Goal: Find specific page/section: Find specific page/section

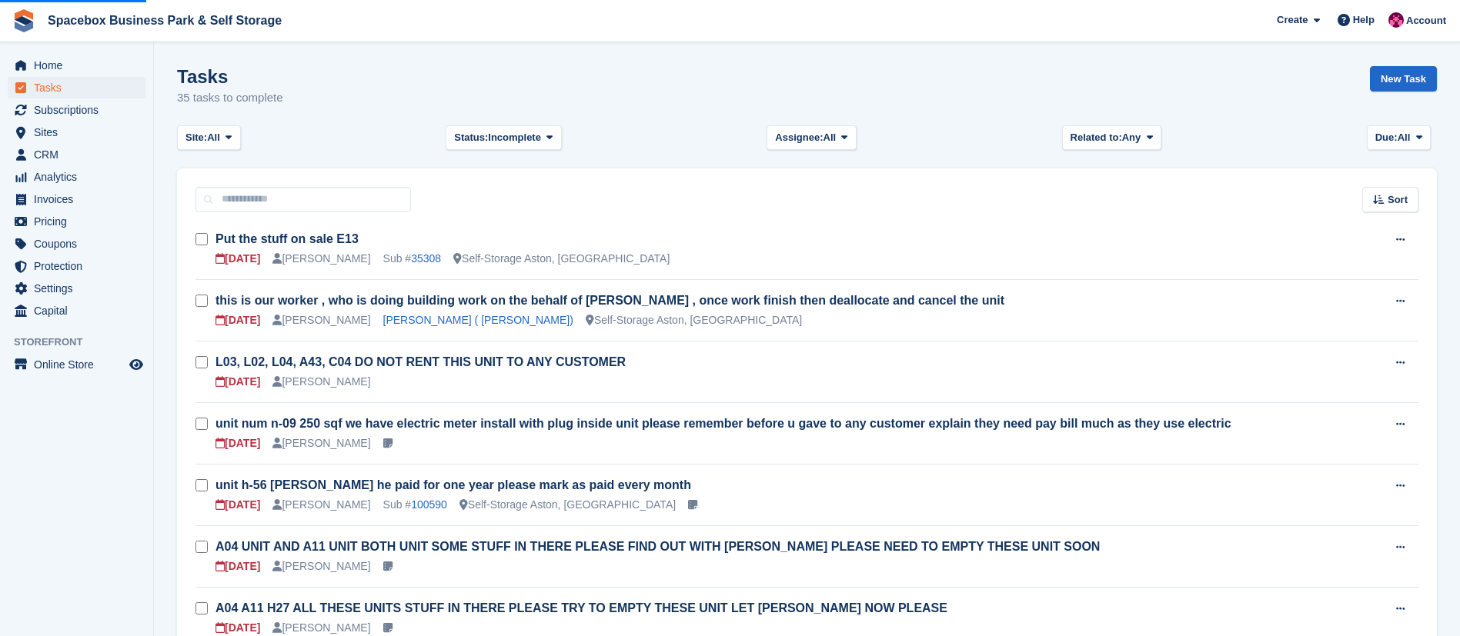
scroll to position [586, 0]
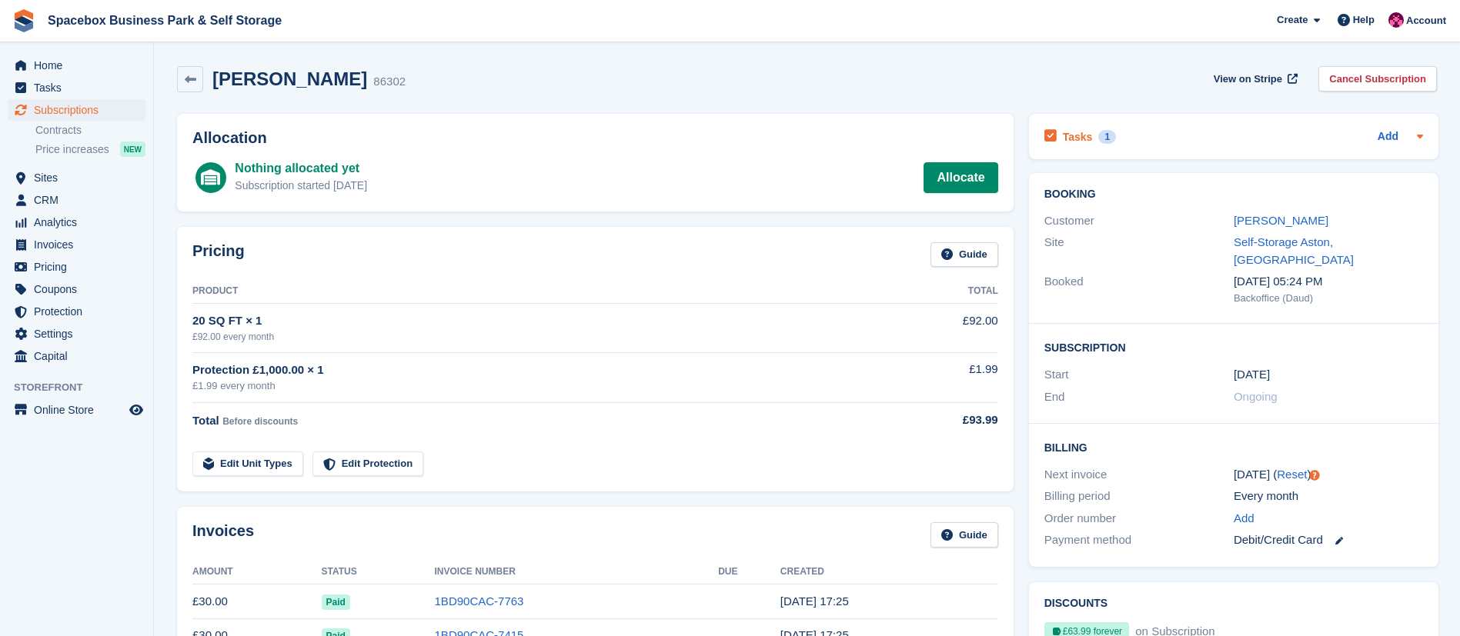
click at [1080, 140] on h2 "Tasks" at bounding box center [1078, 137] width 30 height 14
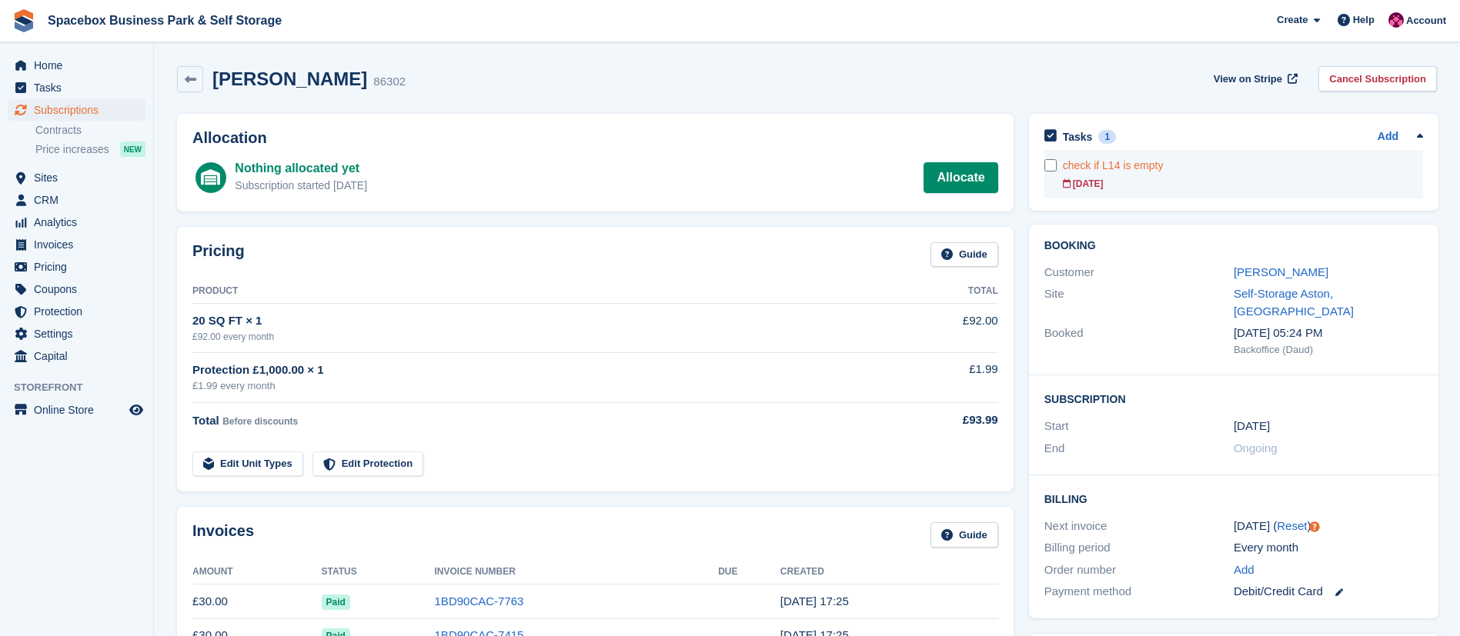
click at [1163, 170] on div "check if L14 is empty" at bounding box center [1243, 166] width 360 height 16
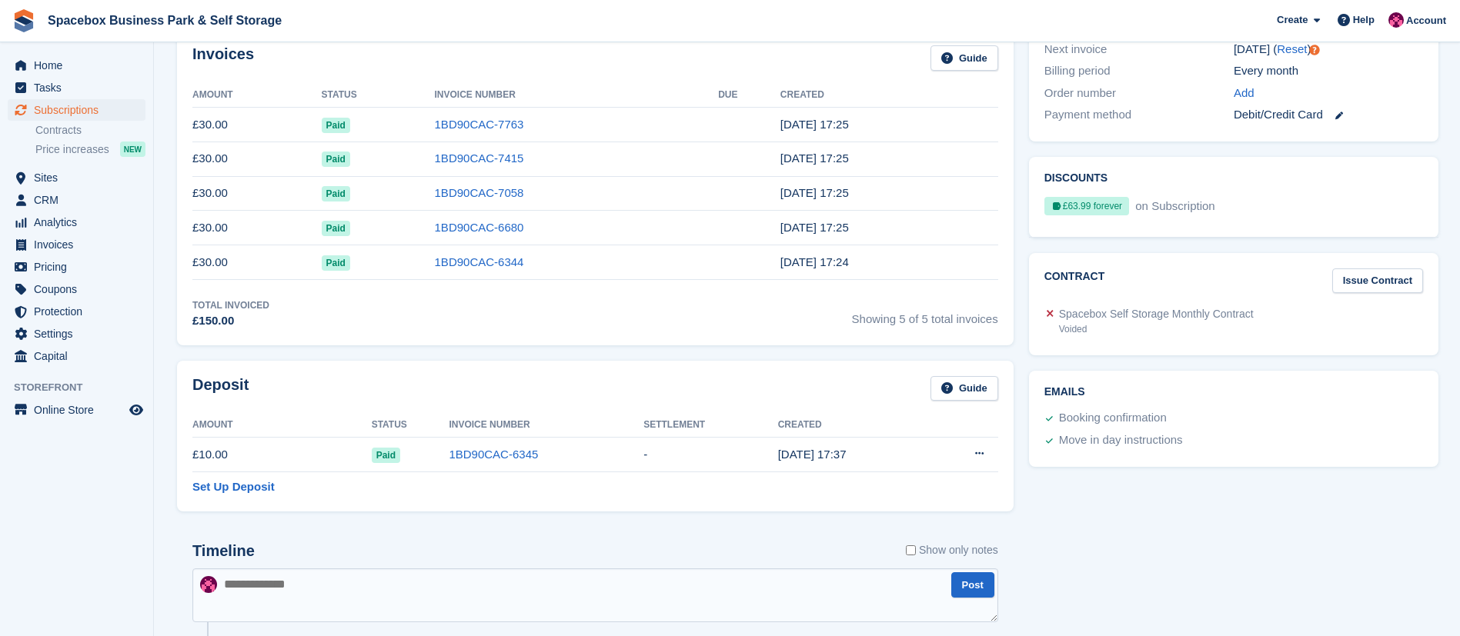
scroll to position [494, 0]
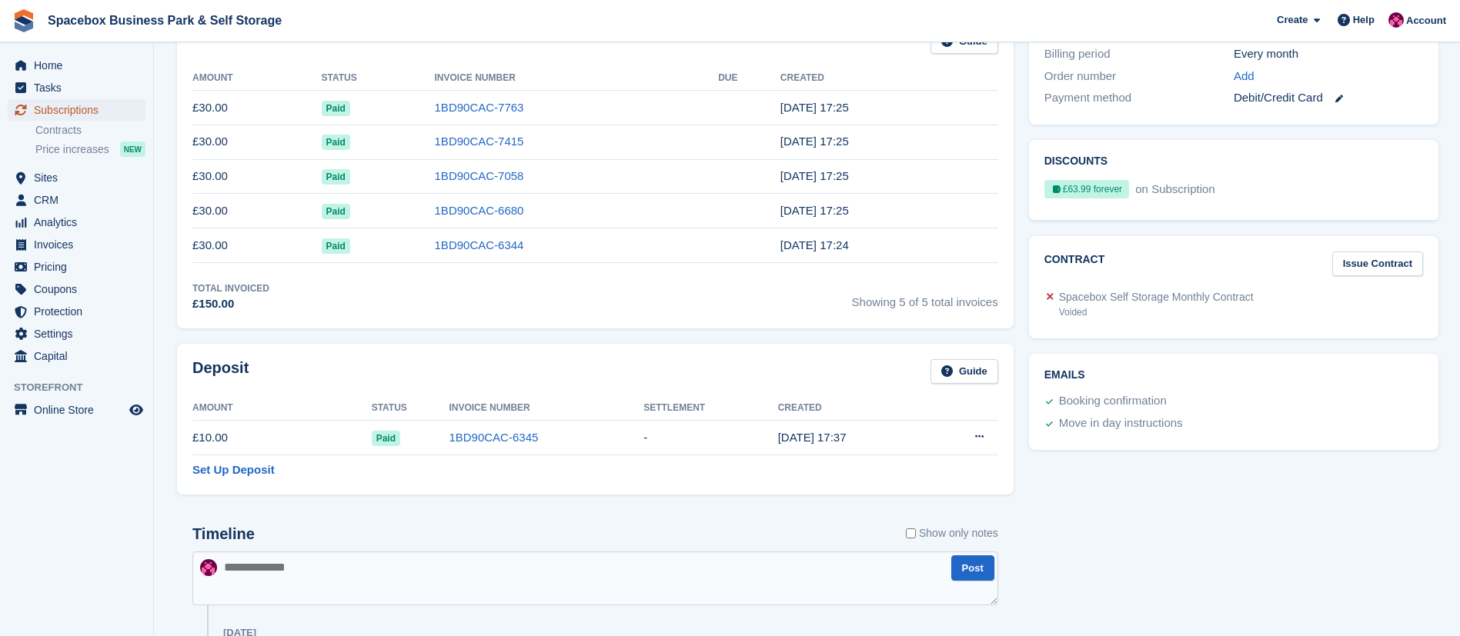
click at [102, 115] on span "Subscriptions" at bounding box center [80, 110] width 92 height 22
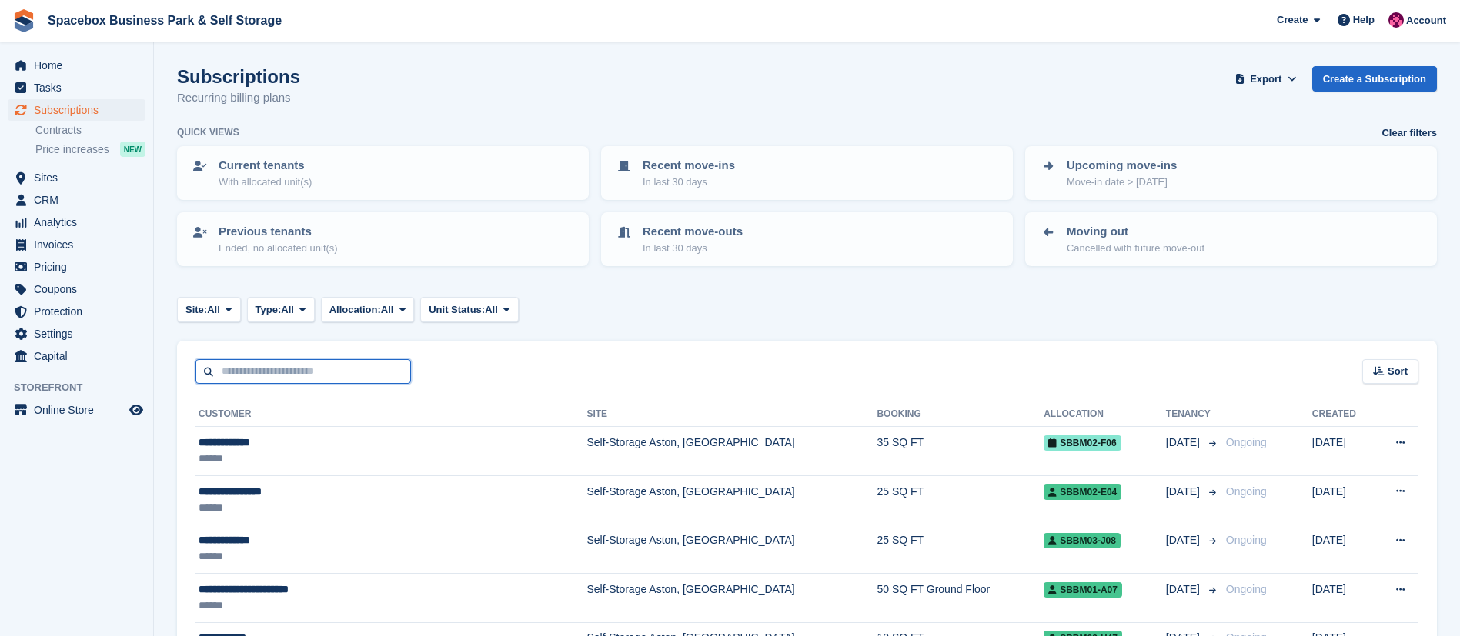
click at [296, 375] on input "text" at bounding box center [302, 371] width 215 height 25
type input "****"
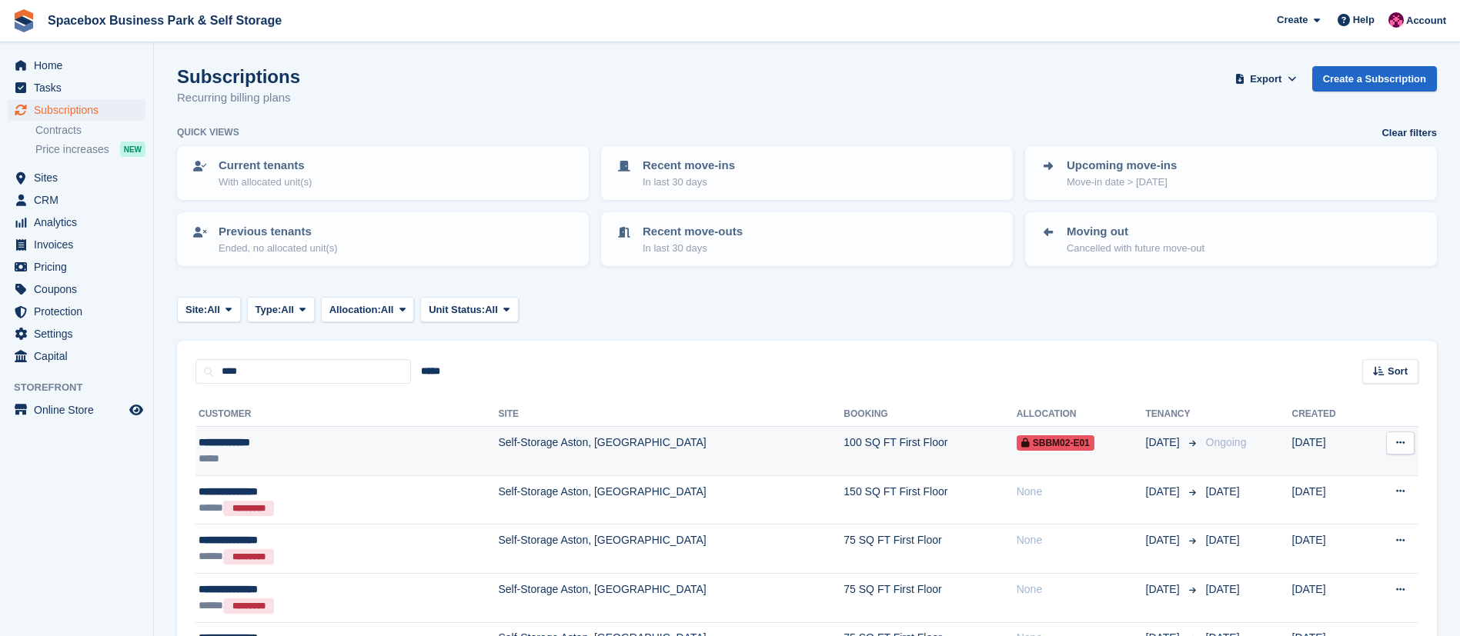
click at [376, 453] on div "*****" at bounding box center [288, 459] width 179 height 16
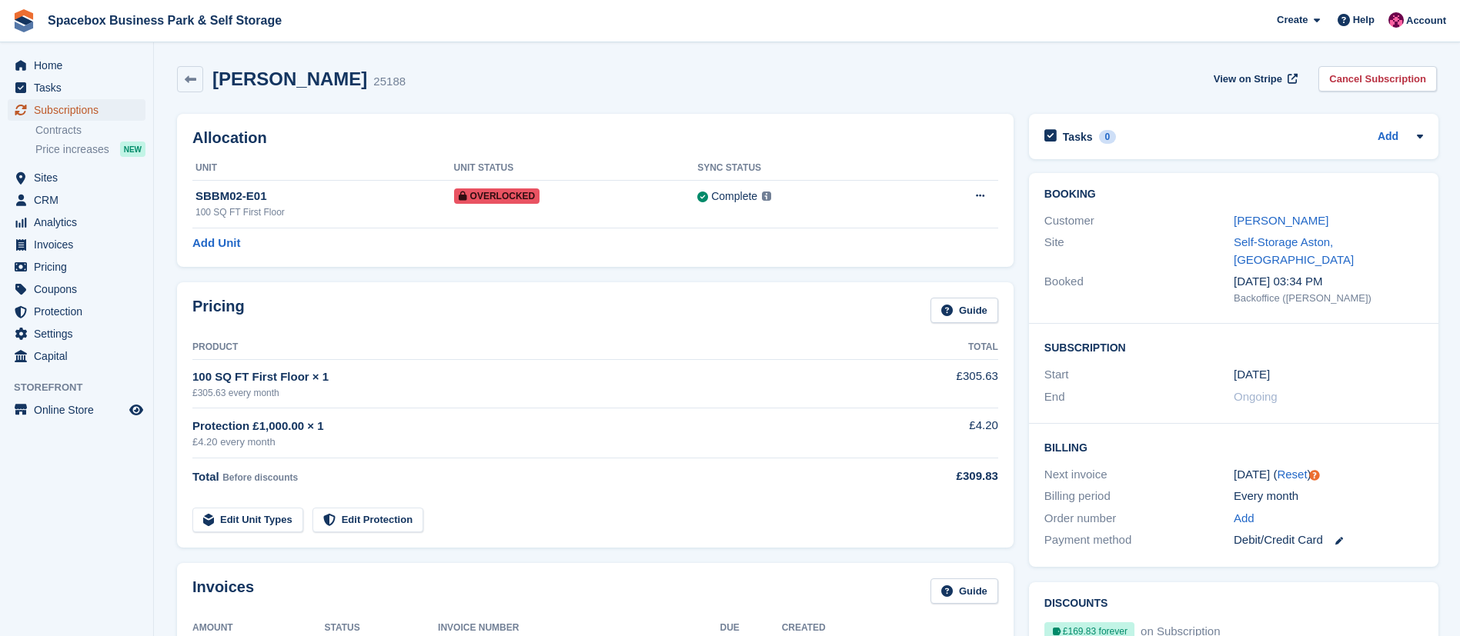
click at [50, 113] on span "Subscriptions" at bounding box center [80, 110] width 92 height 22
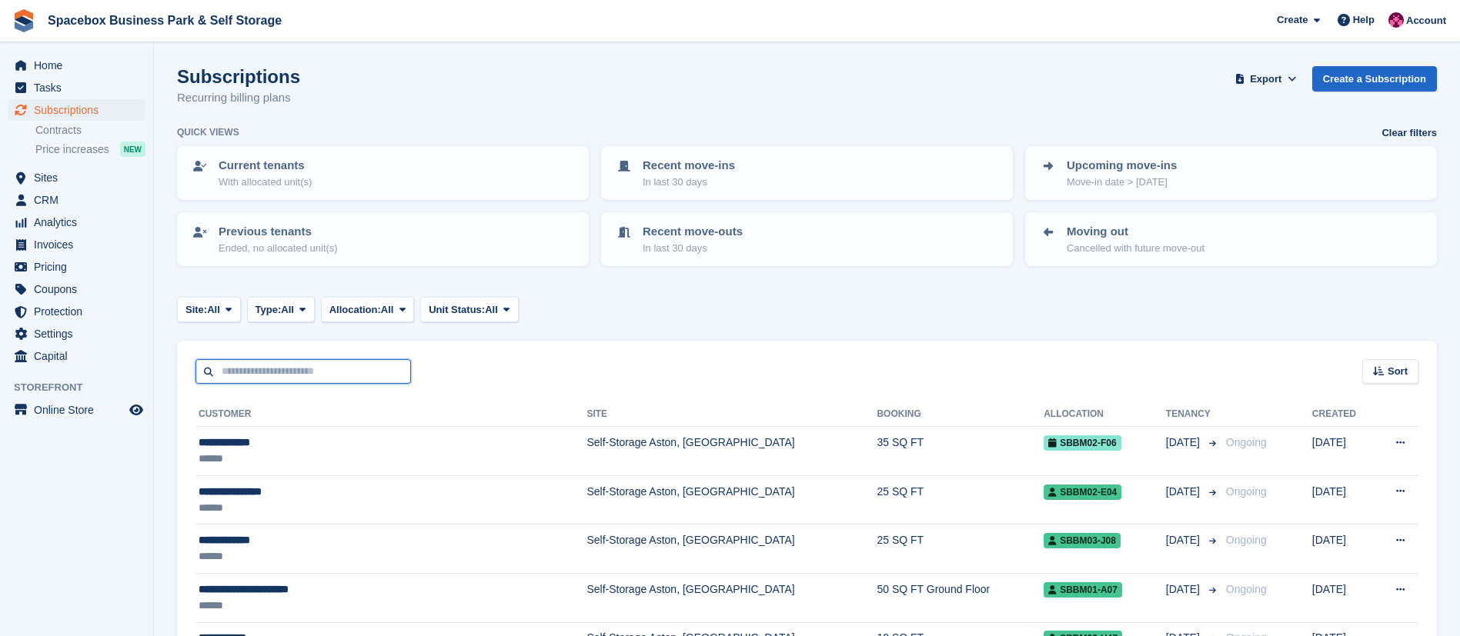
click at [296, 367] on input "text" at bounding box center [302, 371] width 215 height 25
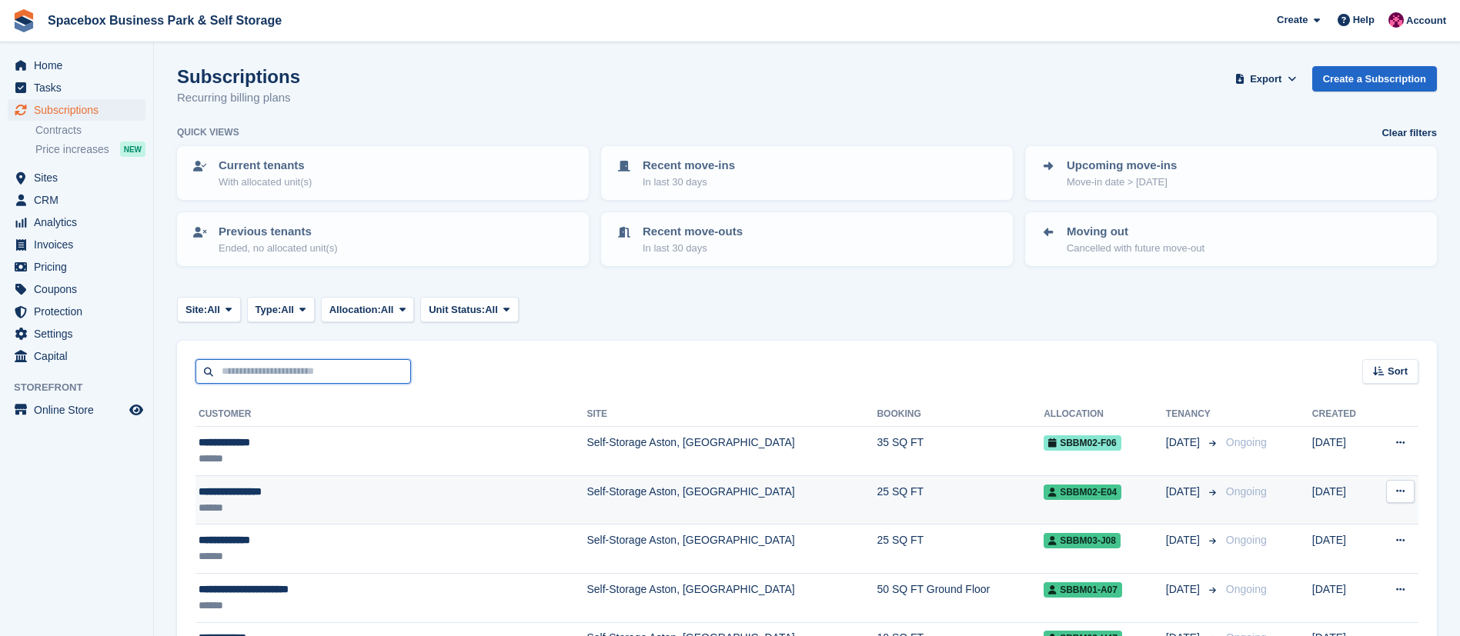
scroll to position [311, 0]
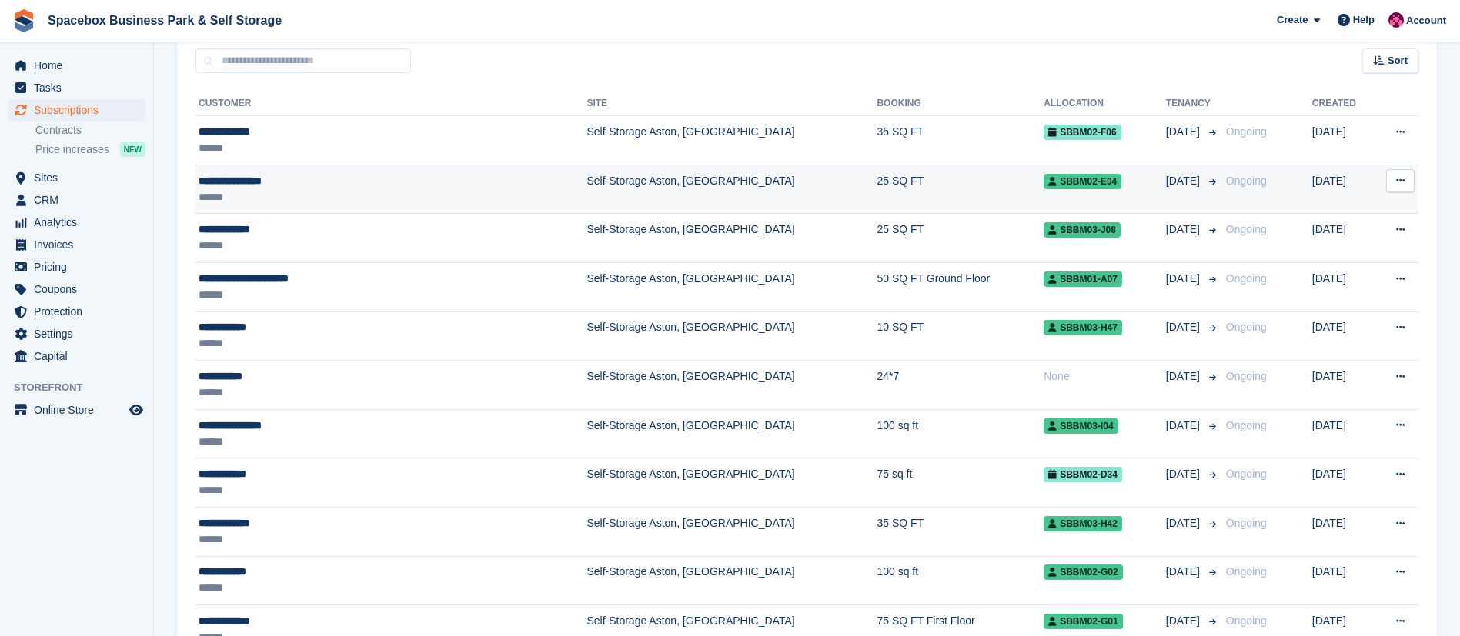
click at [319, 195] on div "******" at bounding box center [337, 197] width 277 height 16
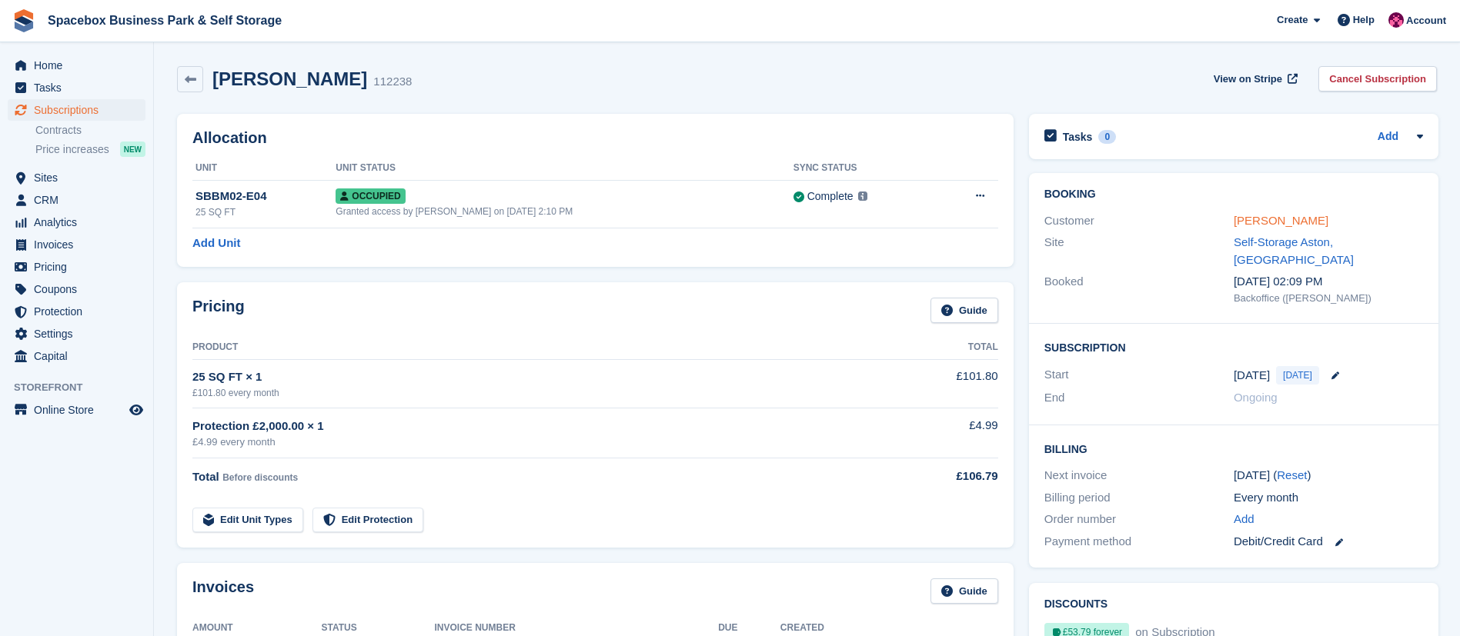
click at [1268, 225] on link "[PERSON_NAME]" at bounding box center [1281, 220] width 95 height 13
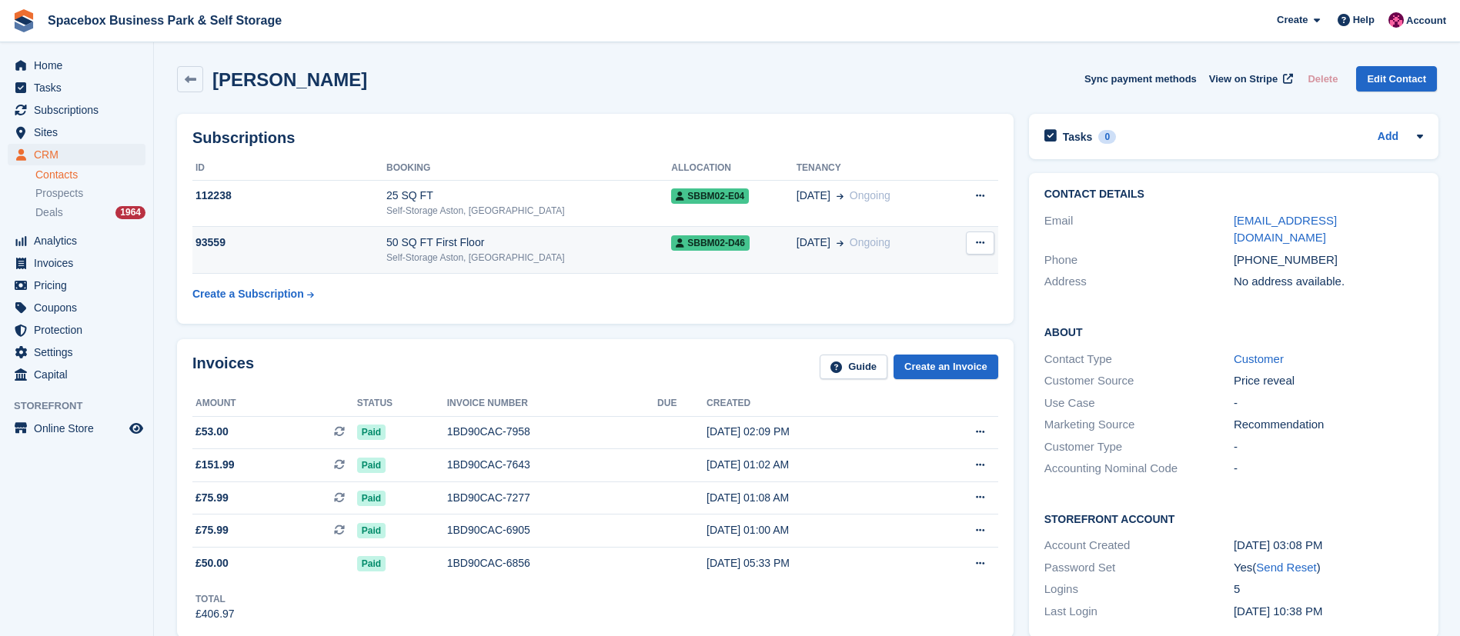
click at [978, 242] on icon at bounding box center [980, 243] width 8 height 10
drag, startPoint x: 212, startPoint y: 79, endPoint x: 398, endPoint y: 77, distance: 186.2
click at [398, 77] on div "[PERSON_NAME] Sync payment methods View on Stripe Delete Edit Contact" at bounding box center [807, 79] width 1260 height 26
drag, startPoint x: 214, startPoint y: 85, endPoint x: 397, endPoint y: 80, distance: 183.2
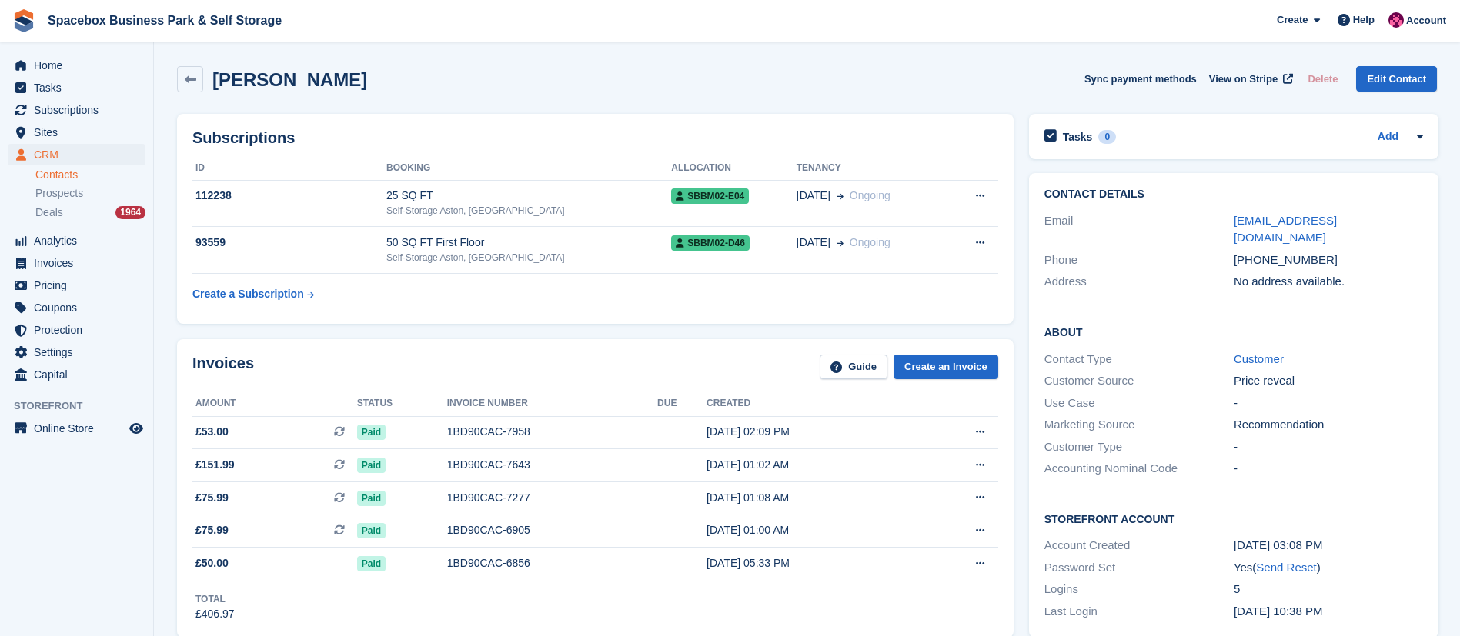
click at [397, 80] on div "[PERSON_NAME] Sync payment methods View on Stripe Delete Edit Contact" at bounding box center [807, 79] width 1260 height 26
drag, startPoint x: 216, startPoint y: 83, endPoint x: 395, endPoint y: 95, distance: 178.9
click at [395, 95] on div "[PERSON_NAME] Sync payment methods View on Stripe Delete Edit Contact" at bounding box center [806, 82] width 1275 height 48
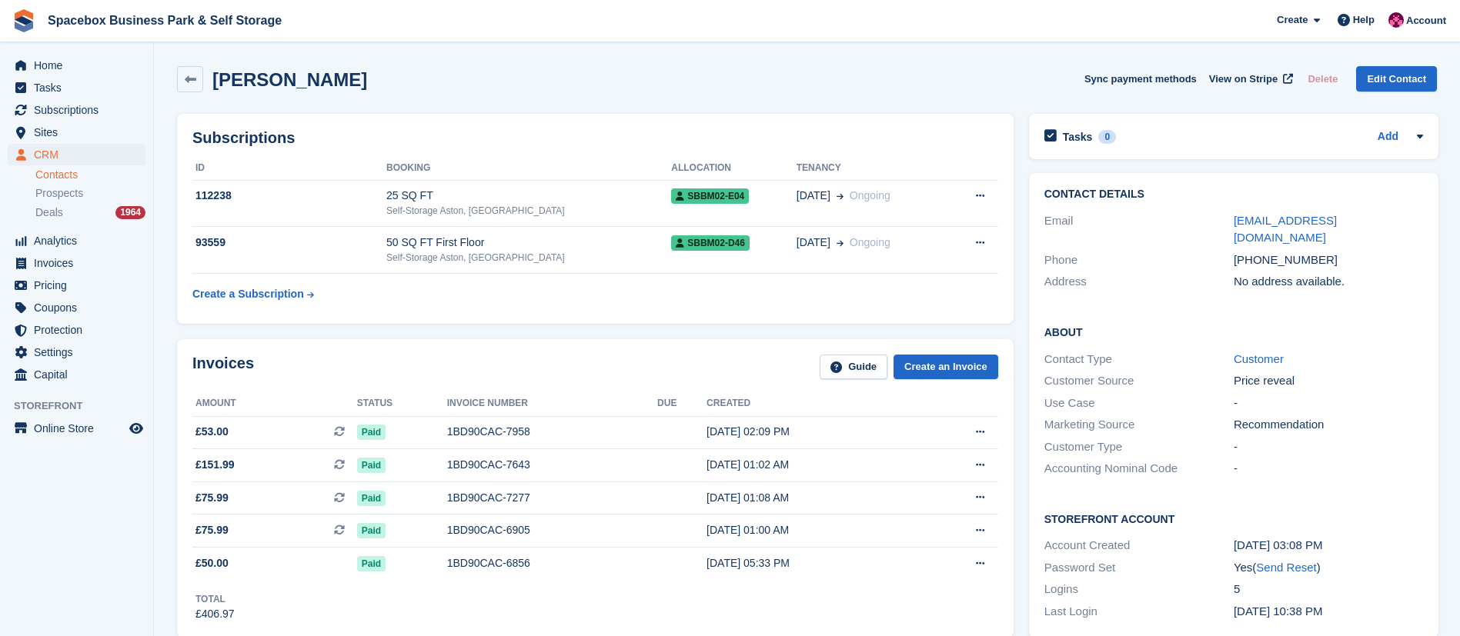
drag, startPoint x: 211, startPoint y: 85, endPoint x: 389, endPoint y: 83, distance: 178.5
click at [389, 83] on div "[PERSON_NAME] Sync payment methods View on Stripe Delete Edit Contact" at bounding box center [807, 79] width 1260 height 26
drag, startPoint x: 212, startPoint y: 82, endPoint x: 389, endPoint y: 79, distance: 177.0
click at [389, 79] on div "[PERSON_NAME] Sync payment methods View on Stripe Delete Edit Contact" at bounding box center [807, 79] width 1260 height 26
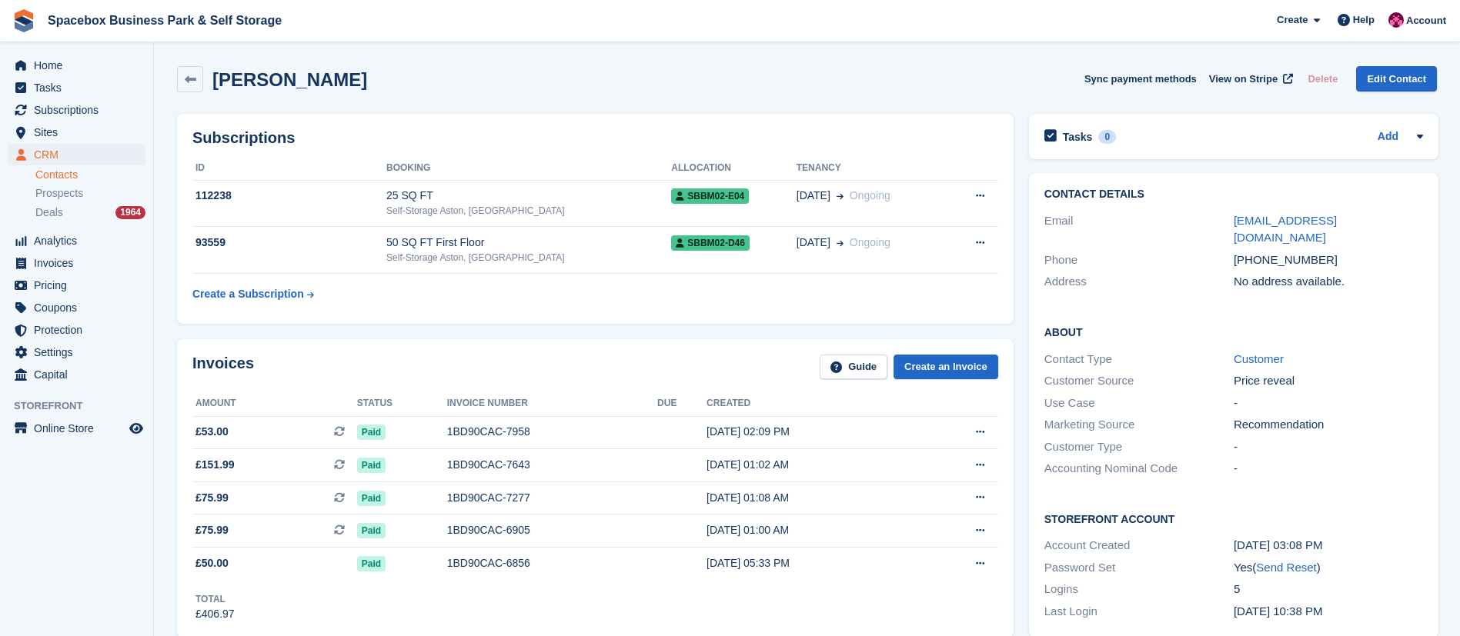
click at [389, 79] on div "[PERSON_NAME] Sync payment methods View on Stripe Delete Edit Contact" at bounding box center [807, 79] width 1260 height 26
drag, startPoint x: 211, startPoint y: 79, endPoint x: 386, endPoint y: 89, distance: 175.7
click at [386, 89] on div "[PERSON_NAME] Sync payment methods View on Stripe Delete Edit Contact" at bounding box center [807, 79] width 1260 height 26
drag, startPoint x: 215, startPoint y: 84, endPoint x: 396, endPoint y: 81, distance: 180.1
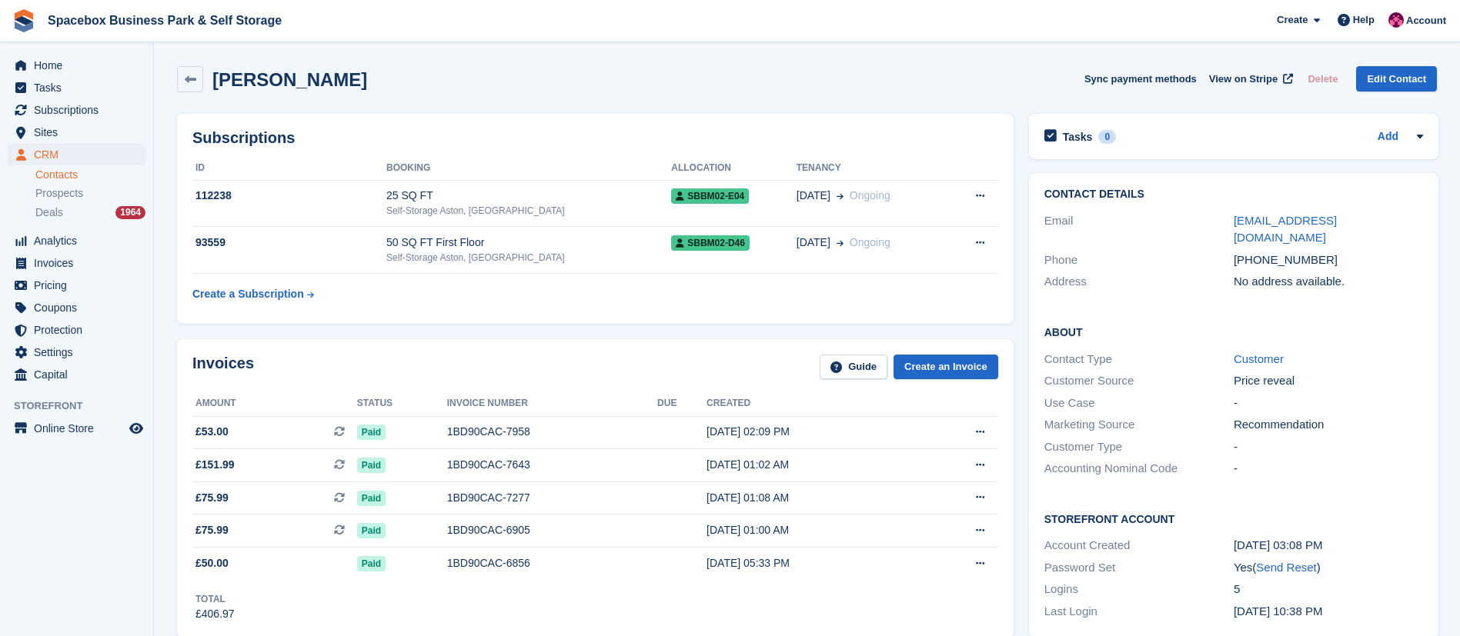
click at [396, 81] on div "[PERSON_NAME] Sync payment methods View on Stripe Delete Edit Contact" at bounding box center [807, 79] width 1260 height 26
click at [221, 95] on div "[PERSON_NAME] Sync payment methods View on Stripe Delete Edit Contact" at bounding box center [806, 82] width 1275 height 48
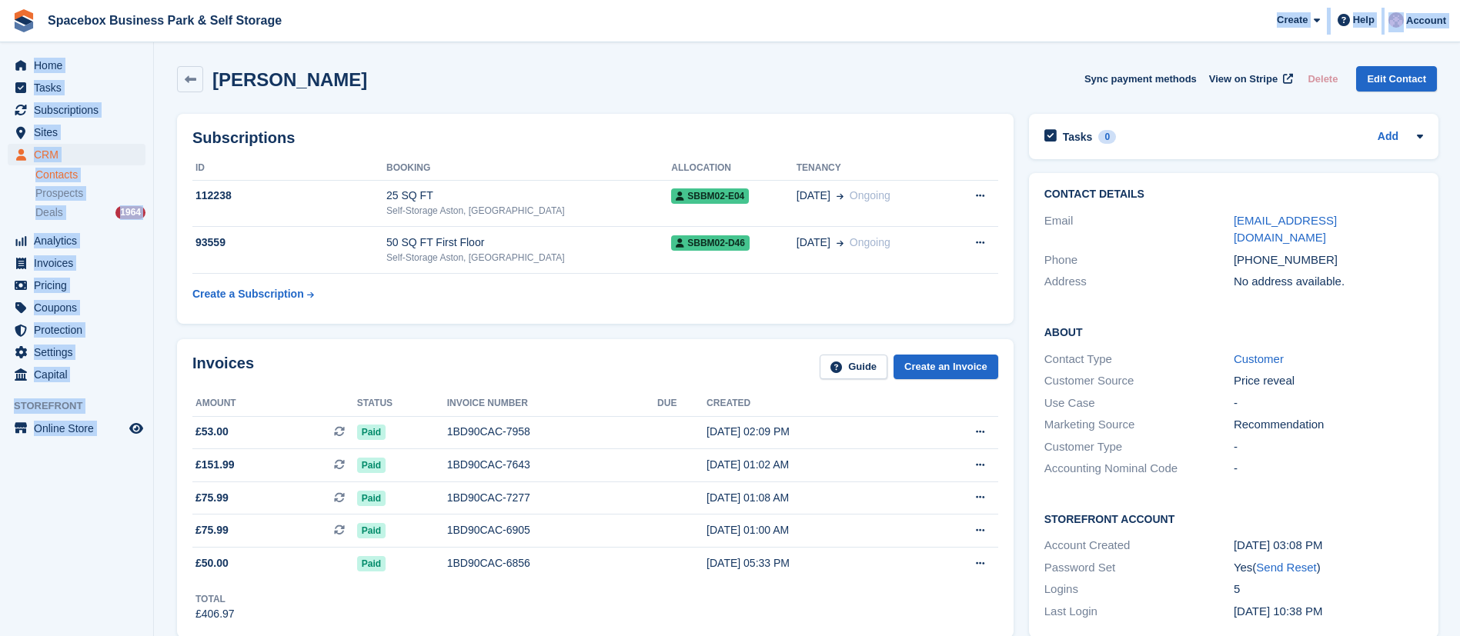
drag, startPoint x: 214, startPoint y: 85, endPoint x: 420, endPoint y: 28, distance: 213.8
click at [420, 28] on span "Spacebox Business Park & Self Storage Create Subscription Invoice Contact Deal …" at bounding box center [730, 21] width 1460 height 42
drag, startPoint x: 212, startPoint y: 89, endPoint x: 379, endPoint y: 86, distance: 167.0
click at [379, 86] on div "[PERSON_NAME] Sync payment methods View on Stripe Delete Edit Contact" at bounding box center [807, 79] width 1260 height 26
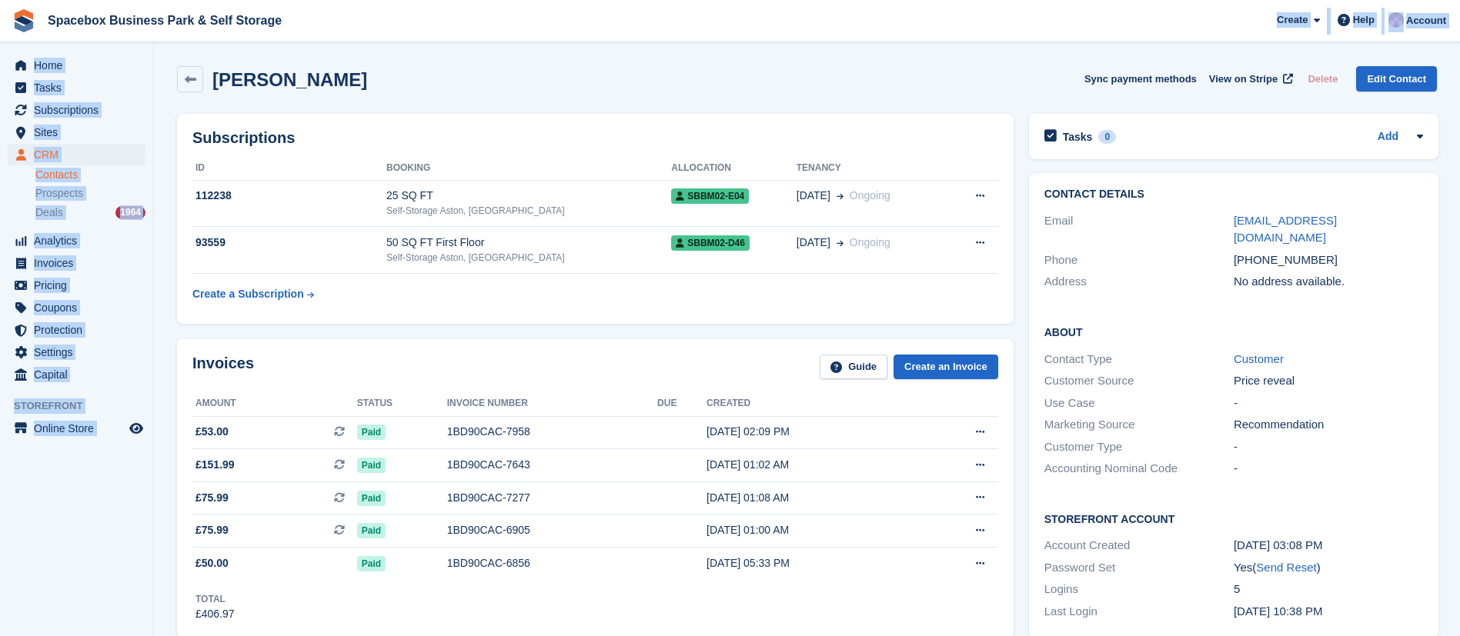
click at [379, 86] on div "[PERSON_NAME] Sync payment methods View on Stripe Delete Edit Contact" at bounding box center [807, 79] width 1260 height 26
